Goal: Task Accomplishment & Management: Manage account settings

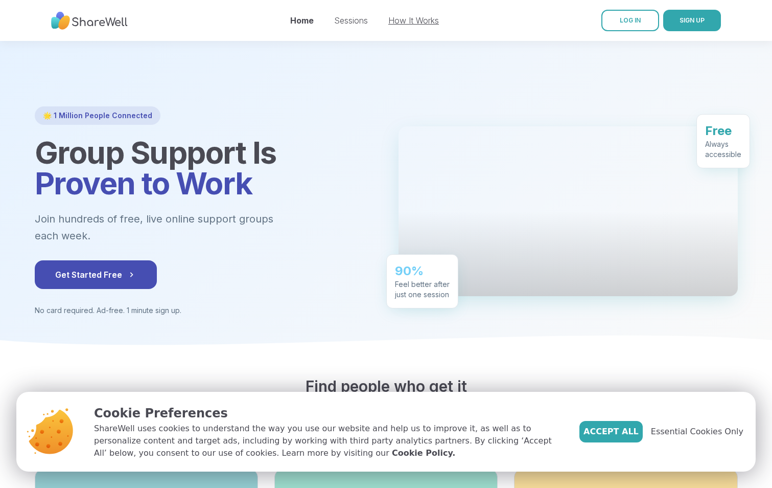
click at [409, 20] on link "How It Works" at bounding box center [413, 20] width 51 height 10
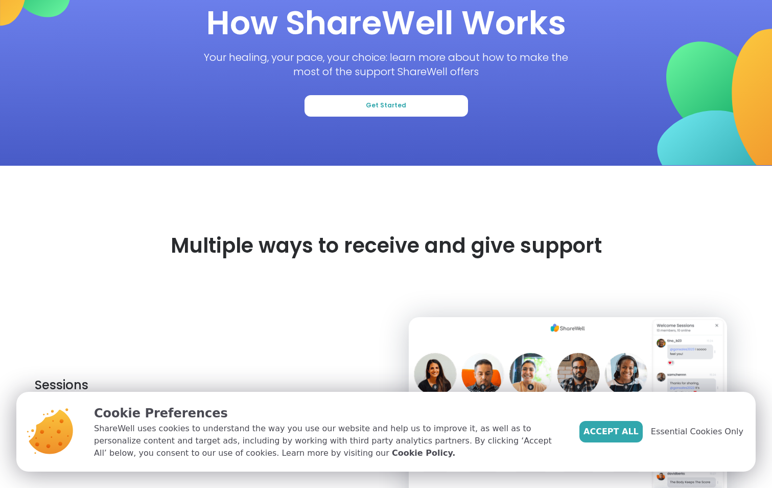
scroll to position [102, 0]
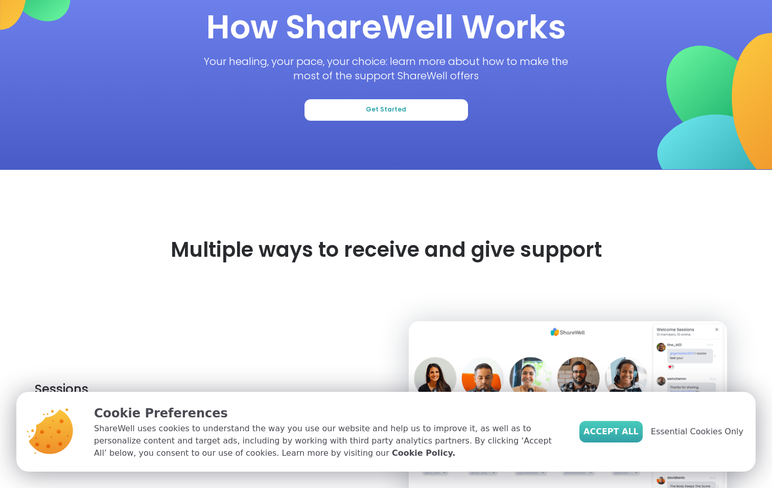
click at [635, 427] on span "Accept All" at bounding box center [611, 431] width 55 height 12
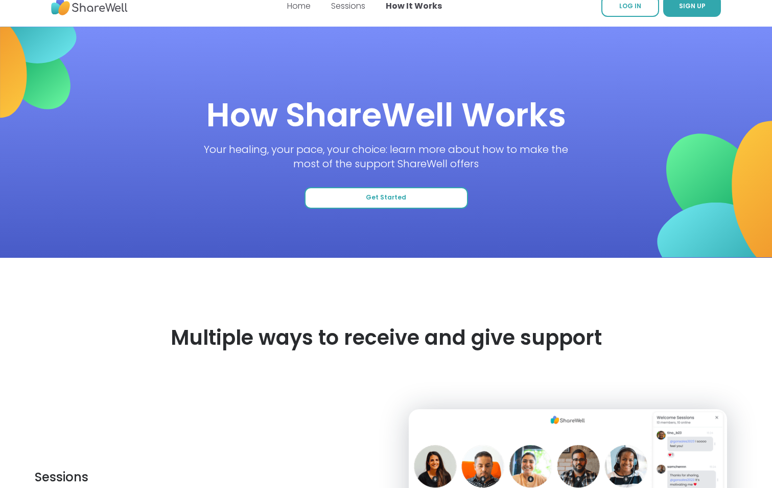
scroll to position [0, 0]
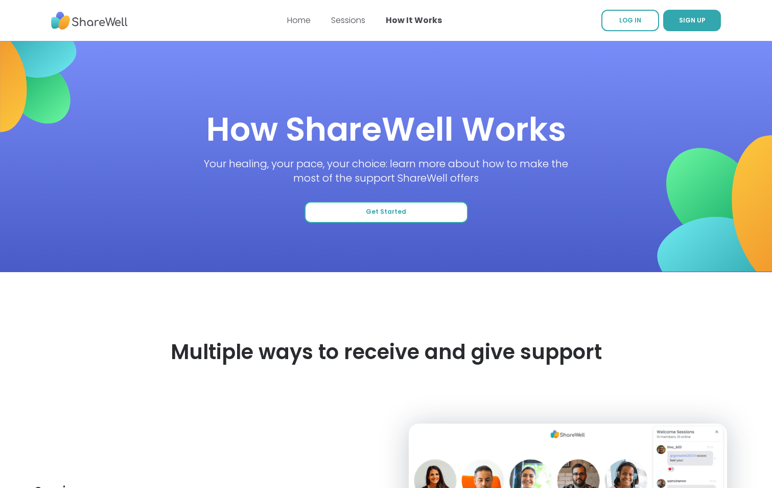
click at [385, 211] on span "Get Started" at bounding box center [386, 212] width 40 height 9
click at [397, 214] on span "Get Started" at bounding box center [386, 212] width 40 height 9
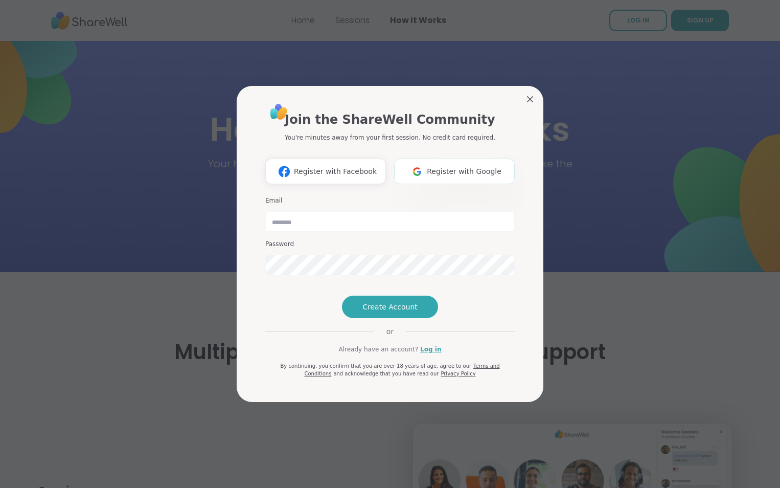
click at [436, 166] on span "Register with Google" at bounding box center [464, 171] width 75 height 11
click at [283, 211] on input "email" at bounding box center [389, 221] width 249 height 20
type input "**********"
click at [387, 312] on span "Create Account" at bounding box center [389, 307] width 55 height 10
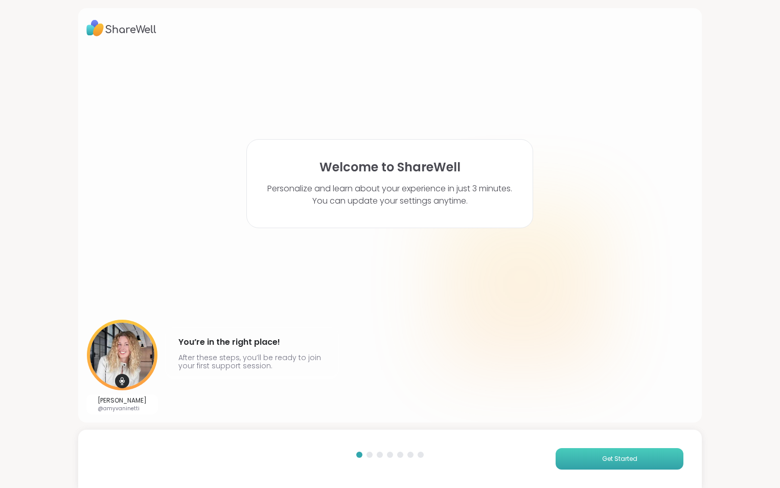
click at [574, 463] on button "Get Started" at bounding box center [620, 458] width 128 height 21
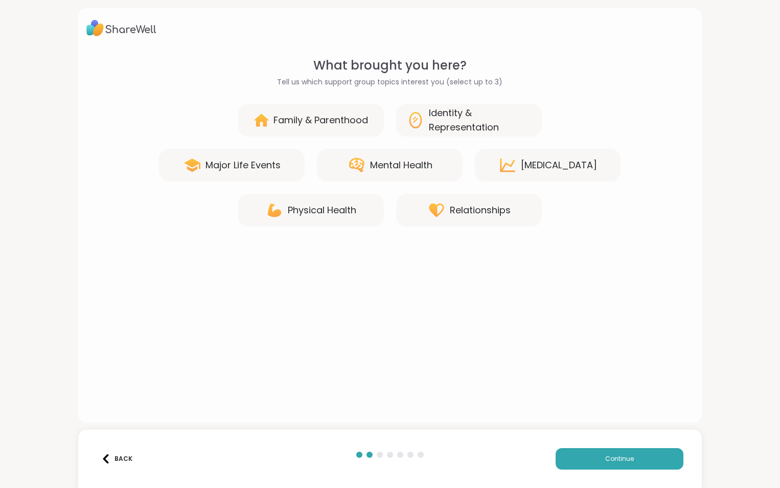
click at [381, 163] on div "Mental Health" at bounding box center [401, 165] width 62 height 14
click at [605, 462] on span "Continue" at bounding box center [619, 458] width 29 height 9
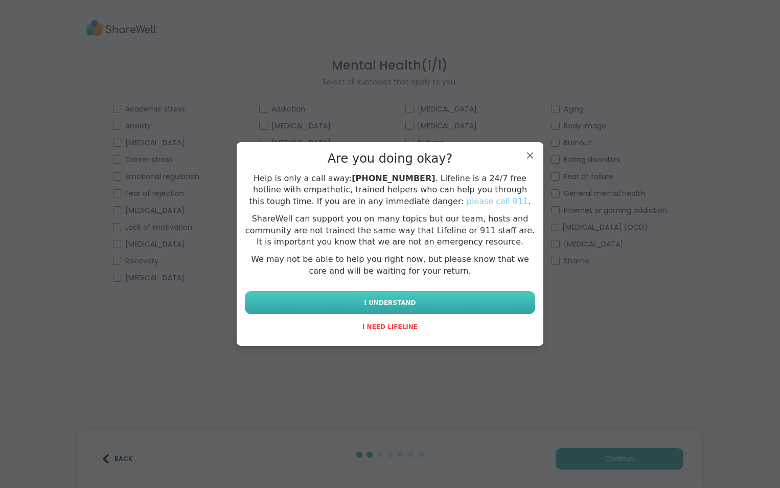
click at [406, 299] on span "I UNDERSTAND" at bounding box center [390, 302] width 52 height 9
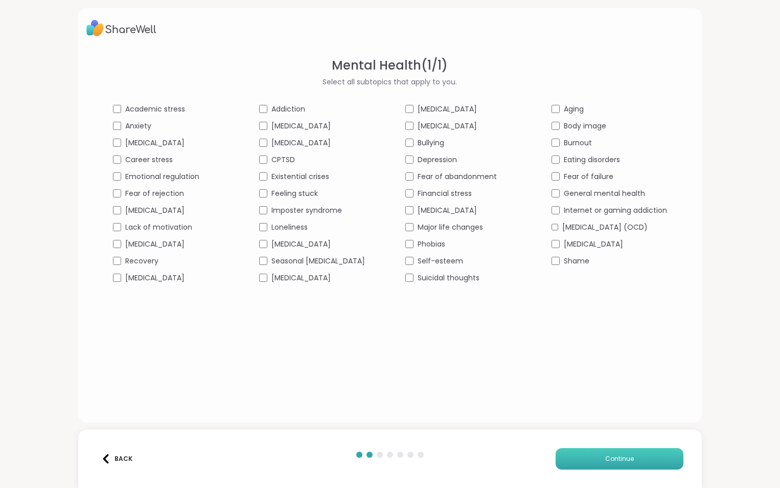
click at [611, 459] on span "Continue" at bounding box center [619, 458] width 29 height 9
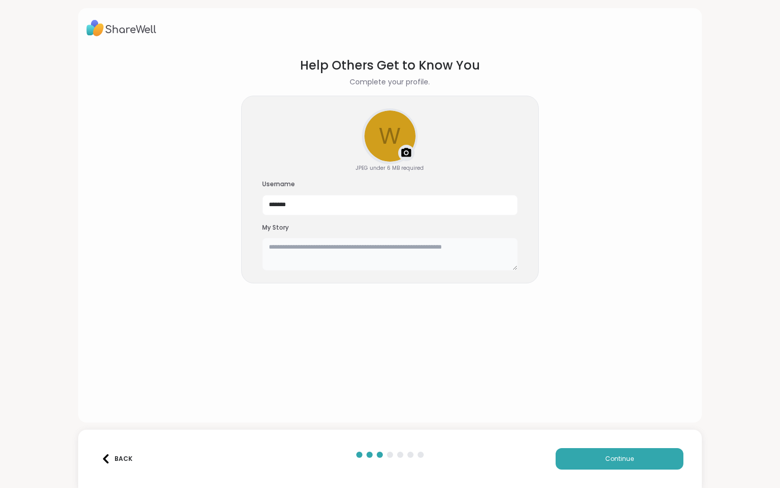
click at [267, 246] on textarea at bounding box center [390, 254] width 256 height 33
click at [407, 153] on img at bounding box center [406, 153] width 12 height 12
drag, startPoint x: 384, startPoint y: 130, endPoint x: 382, endPoint y: 138, distance: 7.9
click at [382, 138] on div at bounding box center [390, 136] width 54 height 54
click at [269, 246] on textarea at bounding box center [390, 254] width 256 height 33
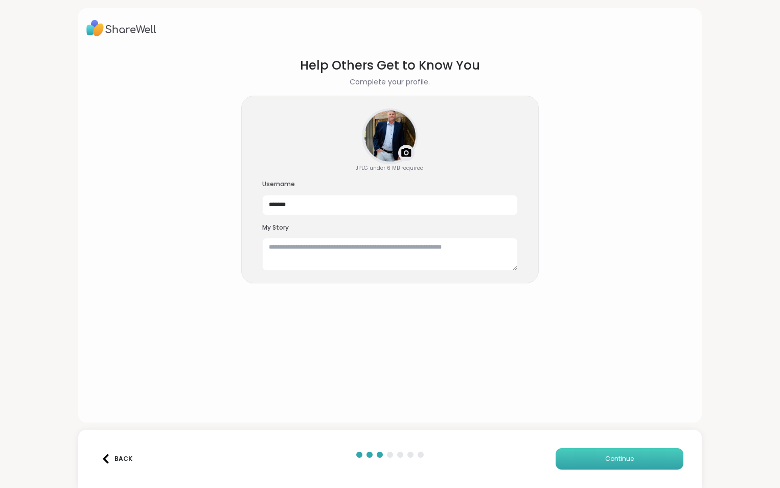
click at [615, 464] on button "Continue" at bounding box center [620, 458] width 128 height 21
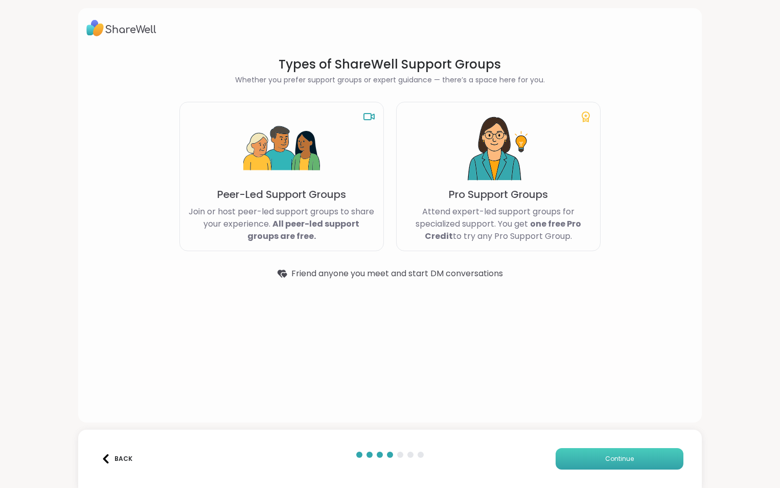
click at [593, 459] on button "Continue" at bounding box center [620, 458] width 128 height 21
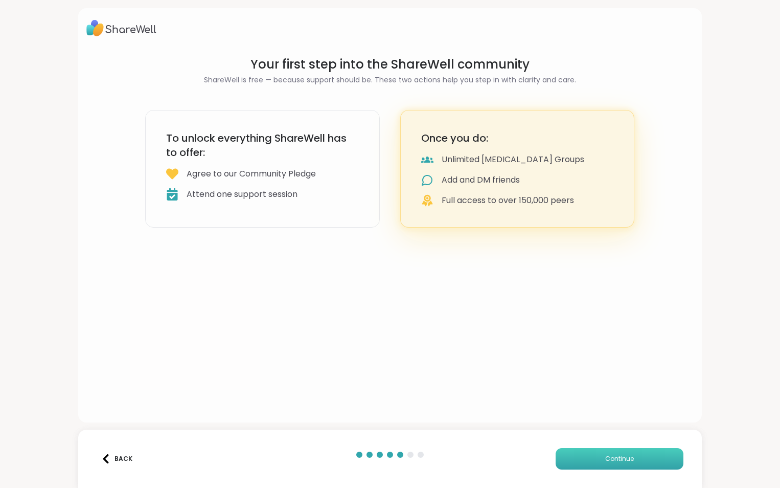
click at [630, 453] on button "Continue" at bounding box center [620, 458] width 128 height 21
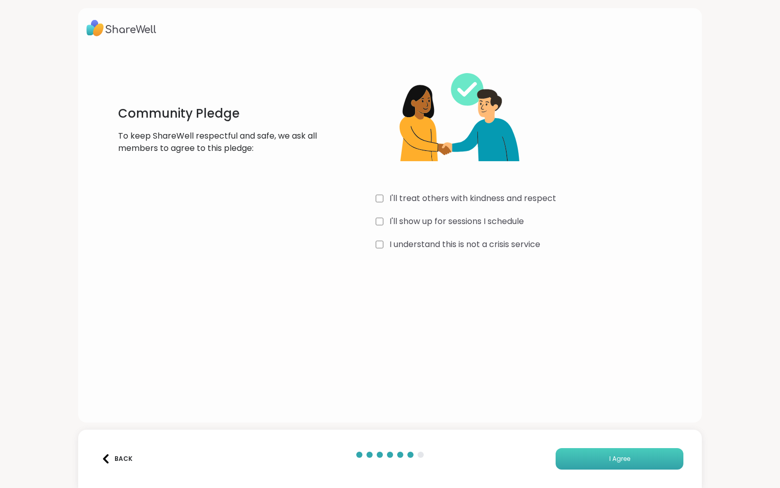
click at [614, 457] on span "I Agree" at bounding box center [619, 458] width 21 height 9
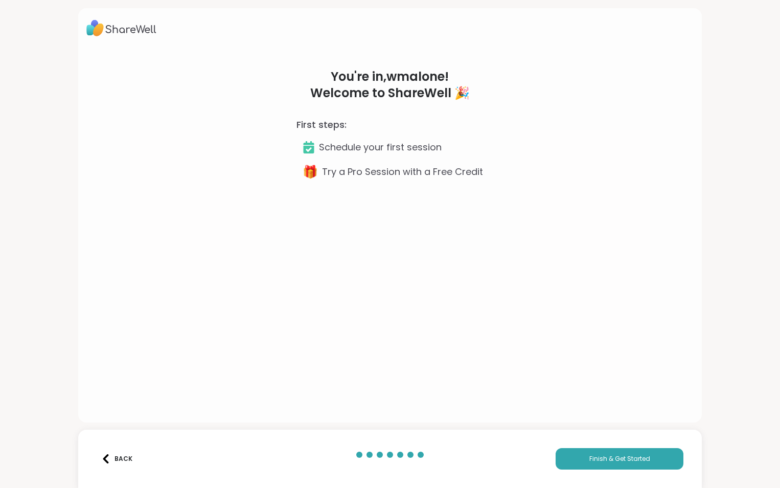
click at [309, 147] on icon at bounding box center [309, 147] width 11 height 12
click at [605, 456] on span "Finish & Get Started" at bounding box center [619, 458] width 61 height 9
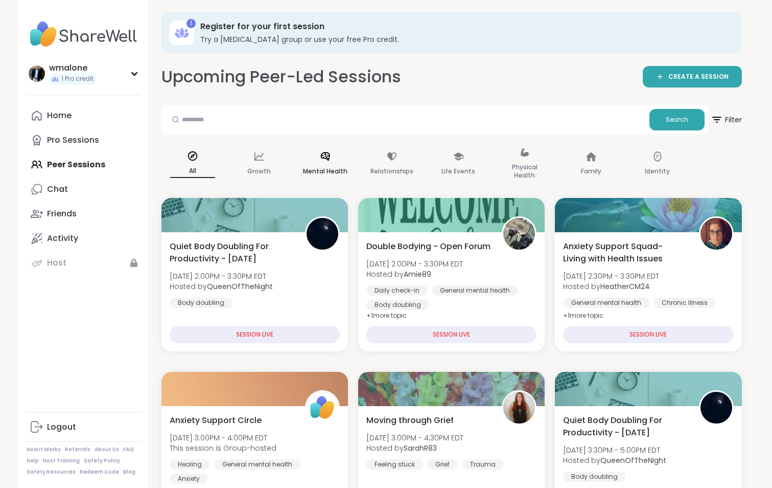
click at [325, 161] on icon at bounding box center [325, 156] width 11 height 11
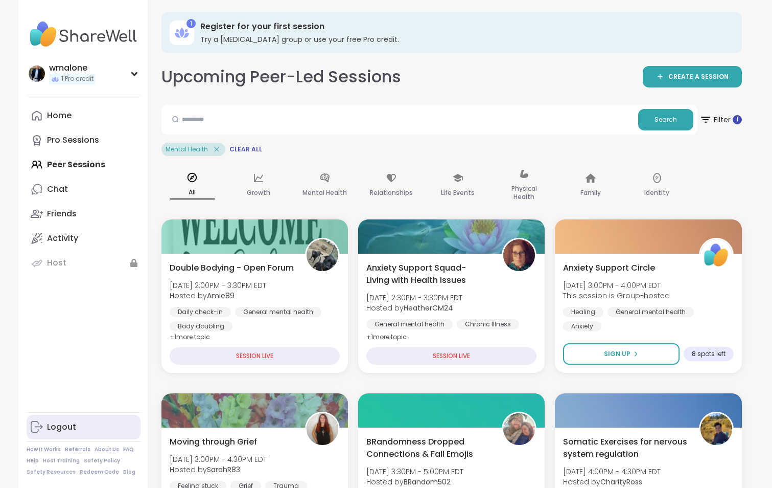
click at [64, 424] on div "Logout" at bounding box center [61, 426] width 29 height 11
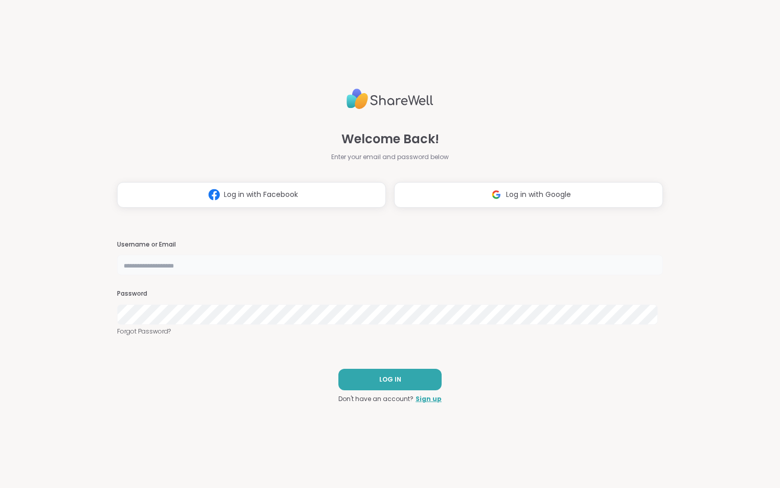
click at [207, 266] on input "text" at bounding box center [390, 265] width 546 height 20
click at [193, 262] on input "text" at bounding box center [390, 265] width 546 height 20
click at [165, 264] on input "text" at bounding box center [390, 265] width 546 height 20
type input "*******"
click at [361, 381] on button "LOG IN" at bounding box center [389, 379] width 103 height 21
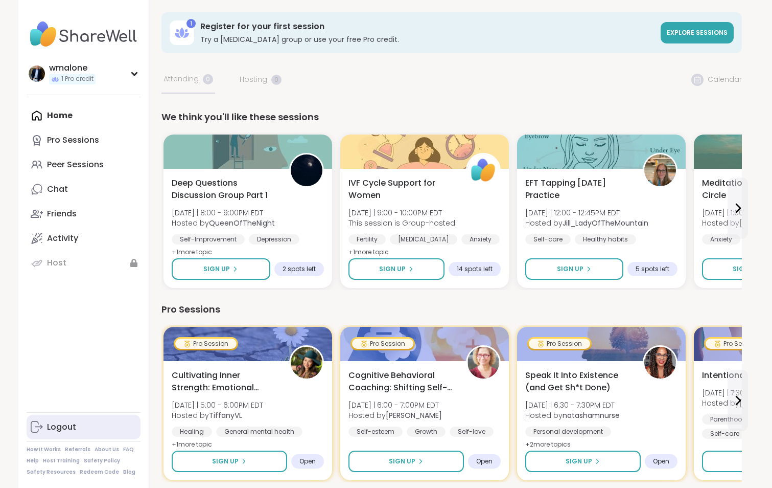
click at [69, 432] on div "Logout" at bounding box center [61, 426] width 29 height 11
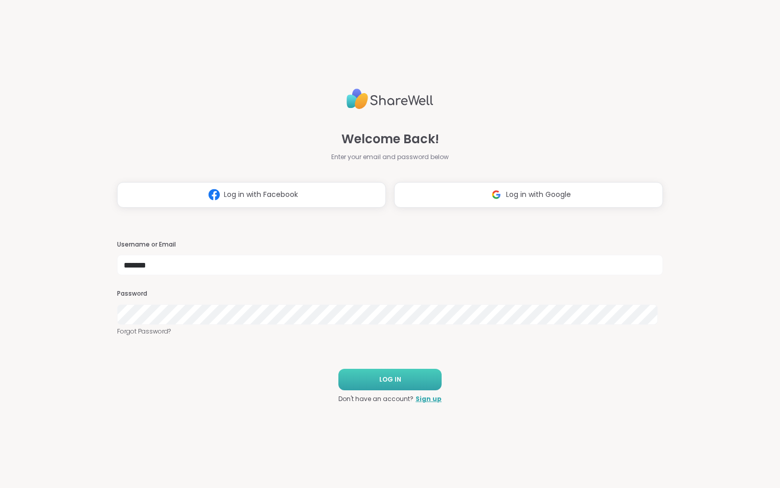
click at [384, 380] on span "LOG IN" at bounding box center [390, 379] width 22 height 9
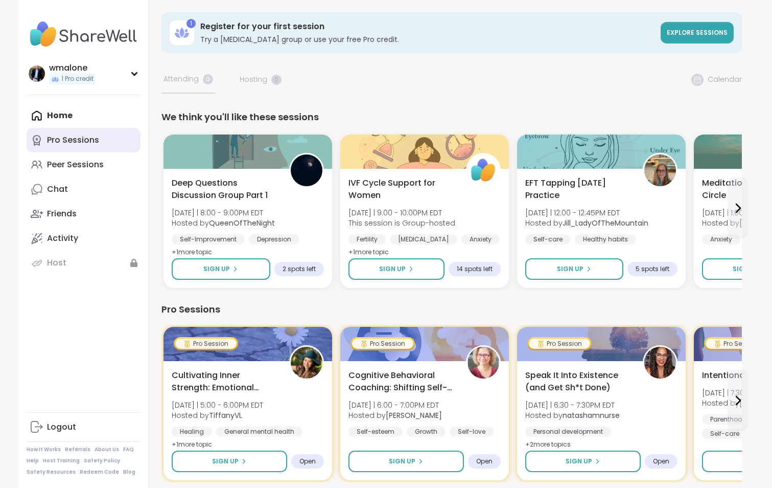
click at [87, 135] on div "Pro Sessions" at bounding box center [73, 139] width 52 height 11
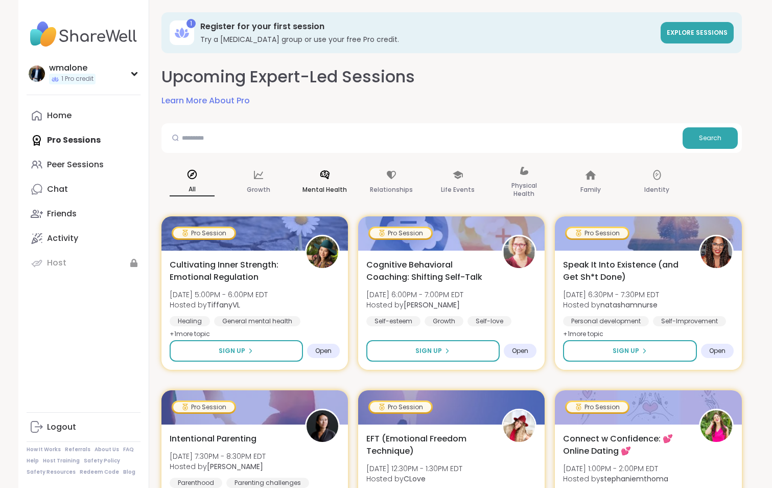
click at [313, 176] on div "Mental Health" at bounding box center [324, 182] width 61 height 51
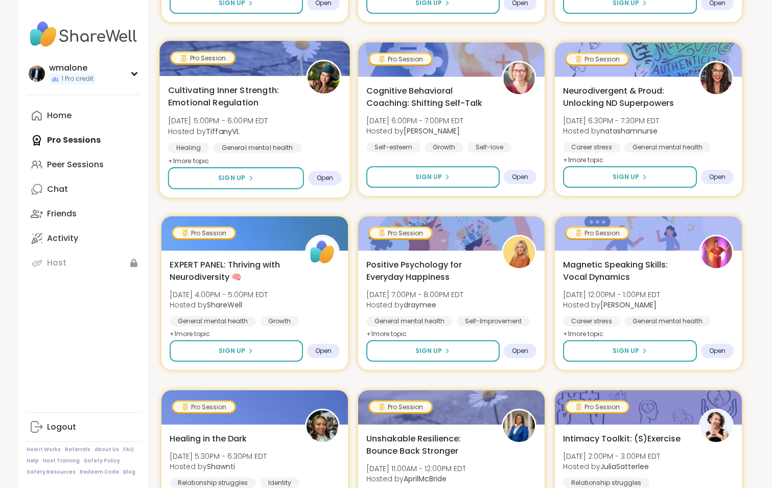
scroll to position [920, 0]
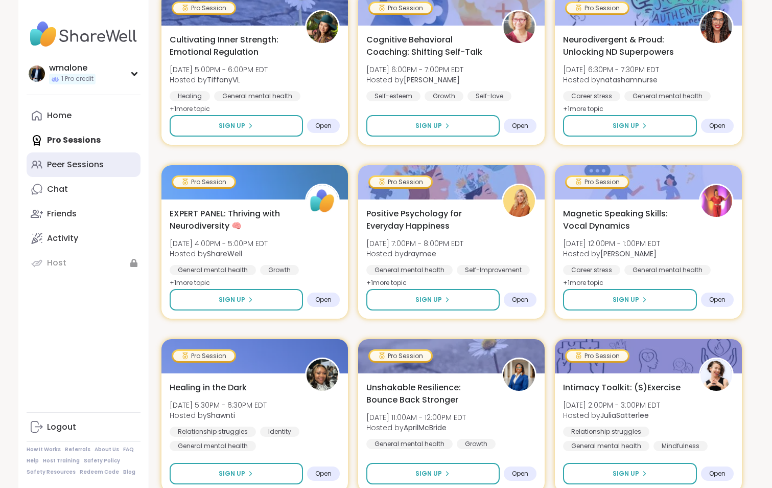
click at [90, 157] on link "Peer Sessions" at bounding box center [84, 164] width 114 height 25
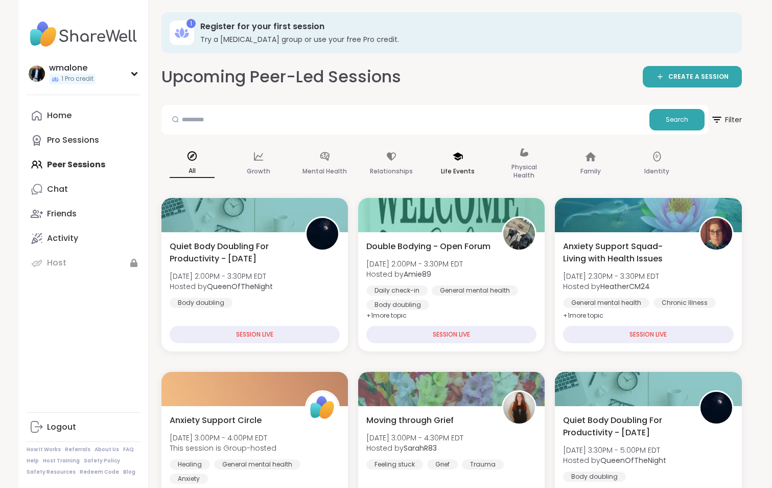
click at [453, 164] on div "Life Events" at bounding box center [457, 164] width 61 height 51
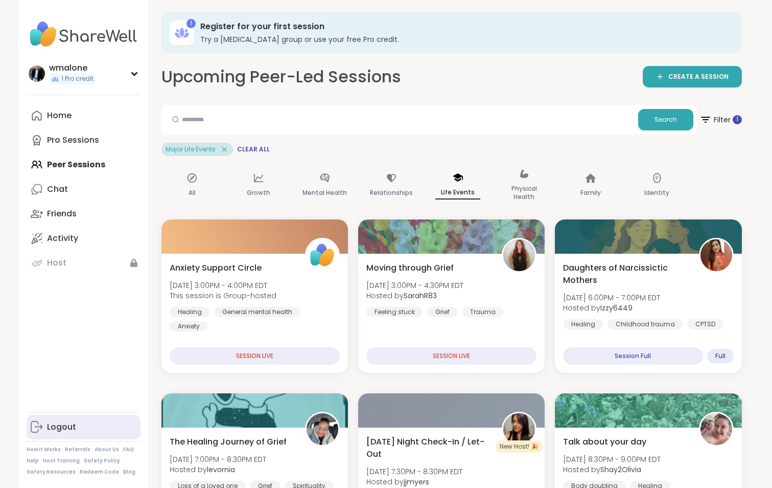
click at [68, 419] on link "Logout" at bounding box center [84, 427] width 114 height 25
